Goal: Check status

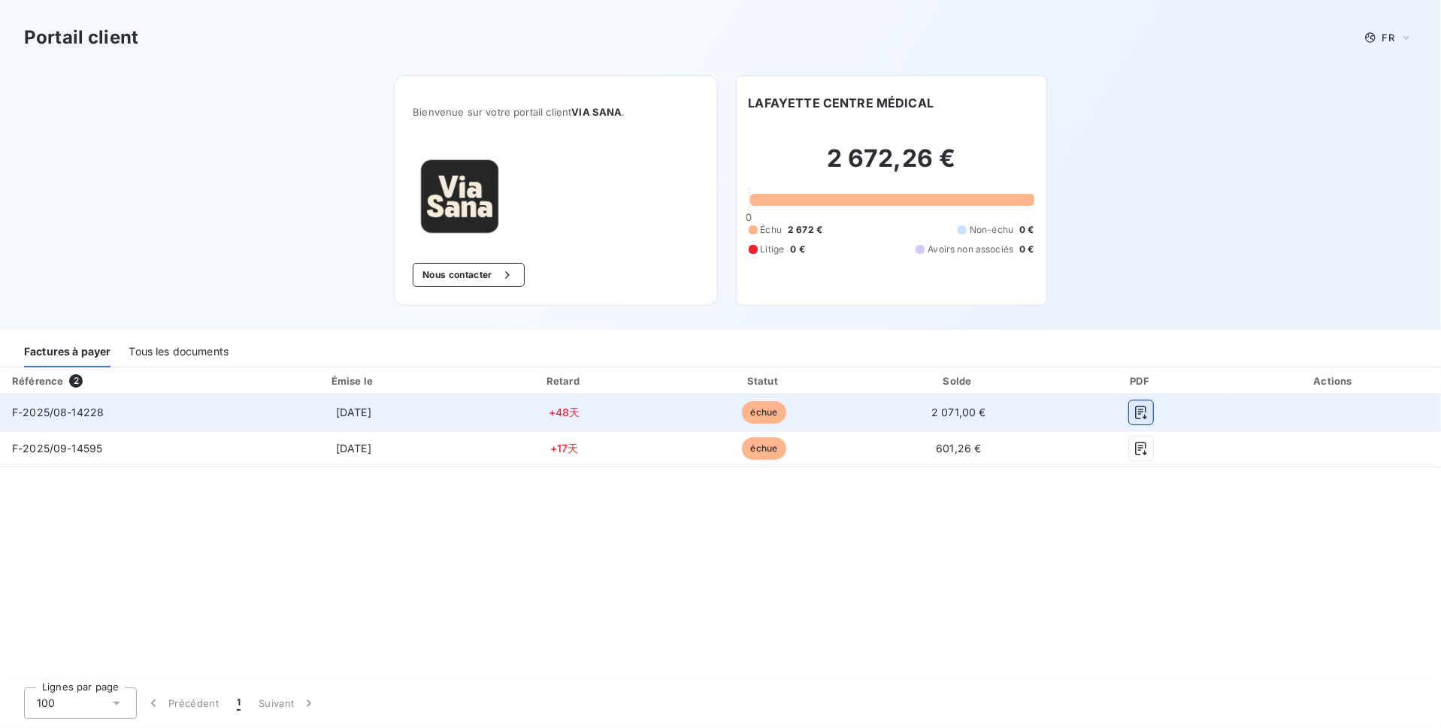
click at [1140, 404] on button "button" at bounding box center [1141, 413] width 24 height 24
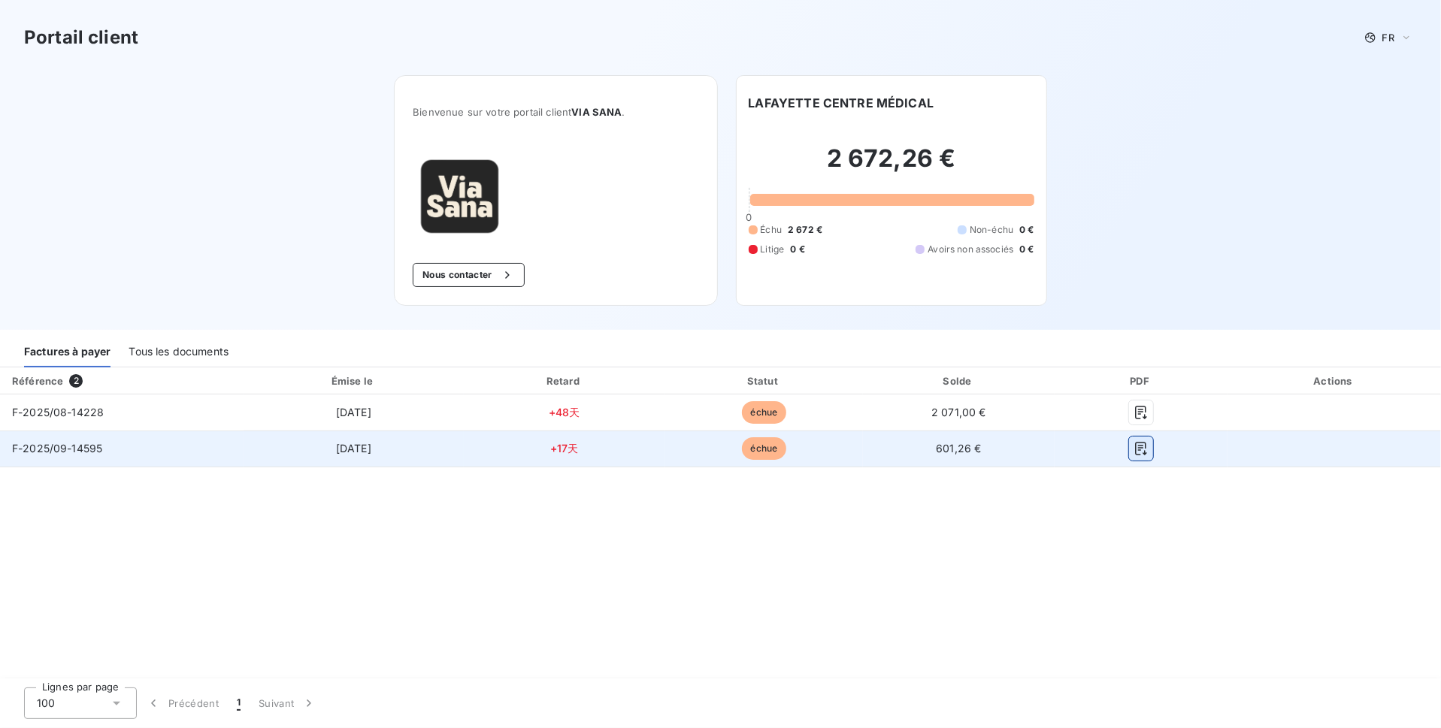
click at [1144, 445] on icon "button" at bounding box center [1140, 448] width 15 height 15
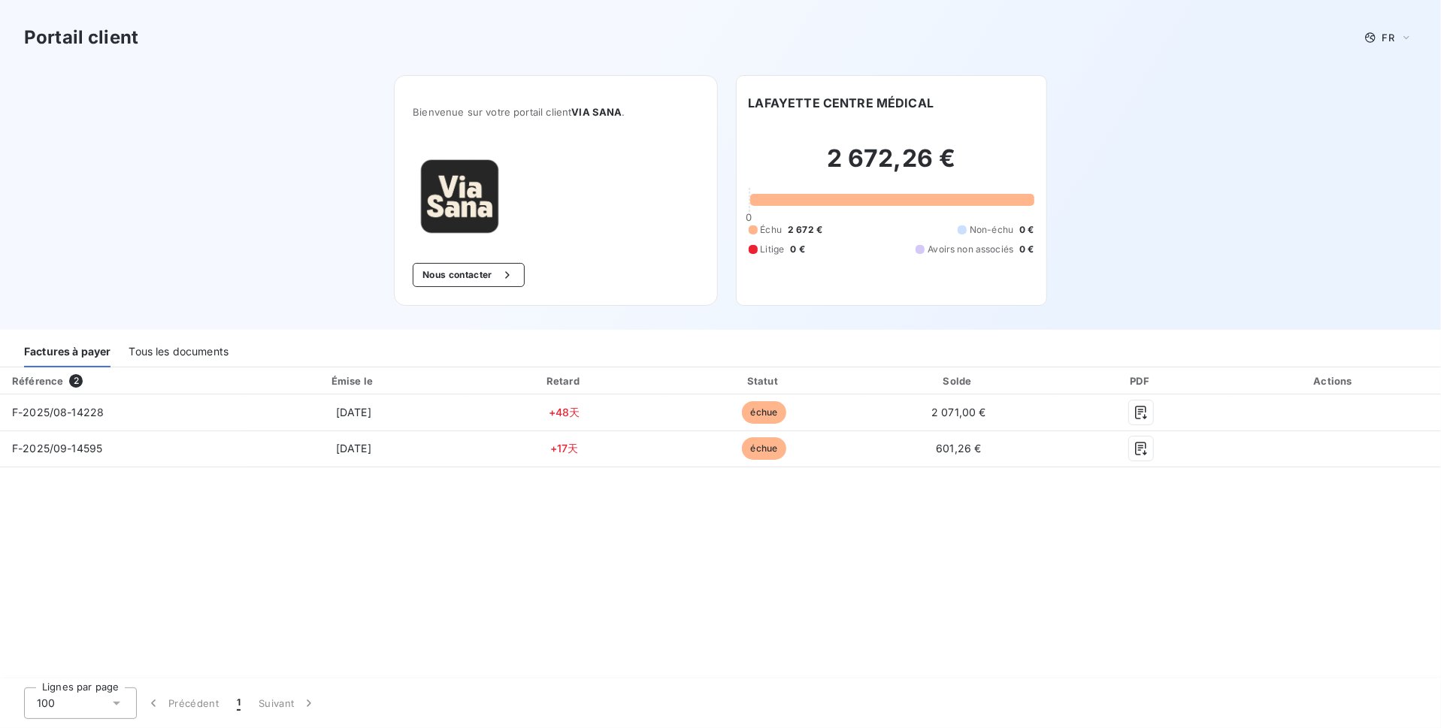
click at [1191, 532] on div "Référence 2 Émise le Retard Statut Solde PDF Actions F-2025/08-14228 [DATE] +48…" at bounding box center [720, 524] width 1441 height 313
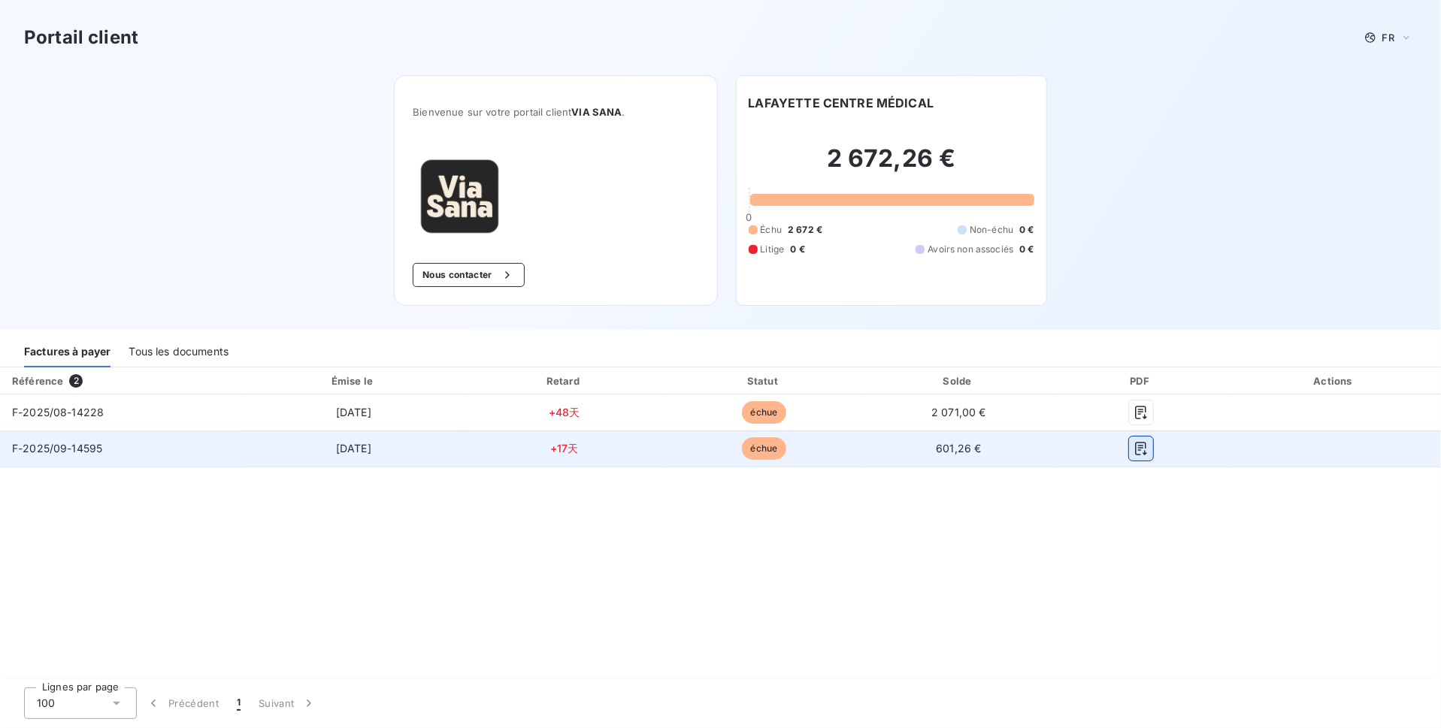
click at [1142, 452] on icon "button" at bounding box center [1141, 450] width 11 height 14
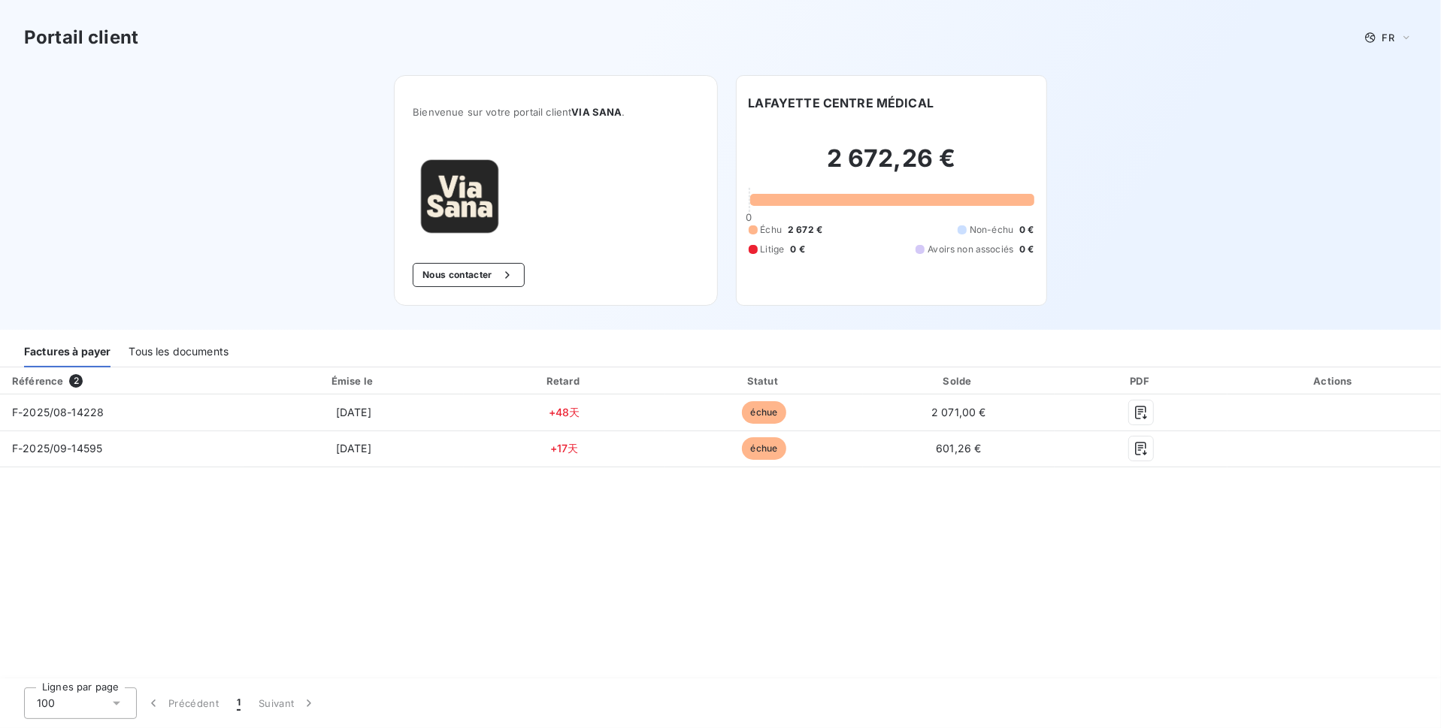
click at [1233, 564] on div "Référence 2 Émise le Retard Statut Solde PDF Actions F-2025/08-14228 [DATE] +48…" at bounding box center [720, 524] width 1441 height 313
